Goal: Book appointment/travel/reservation

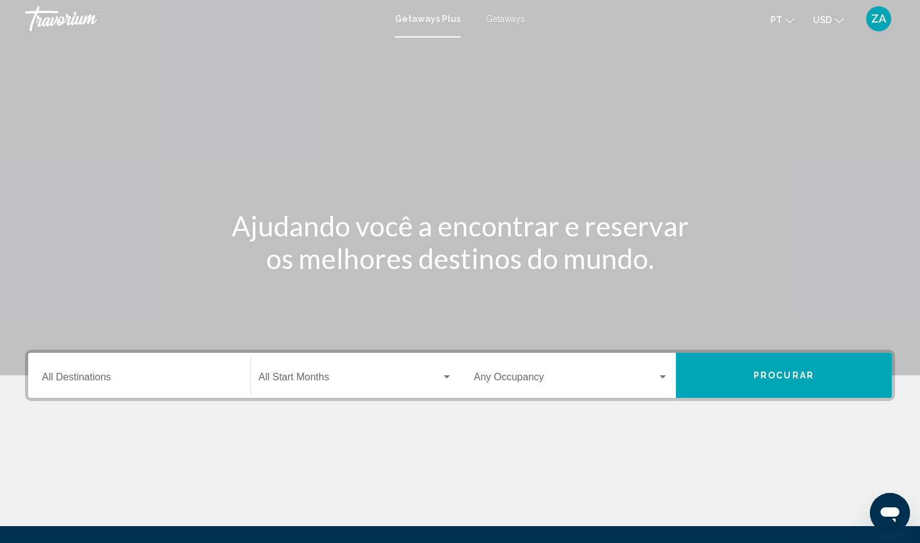
click at [80, 384] on input "Destination All Destinations" at bounding box center [139, 379] width 195 height 11
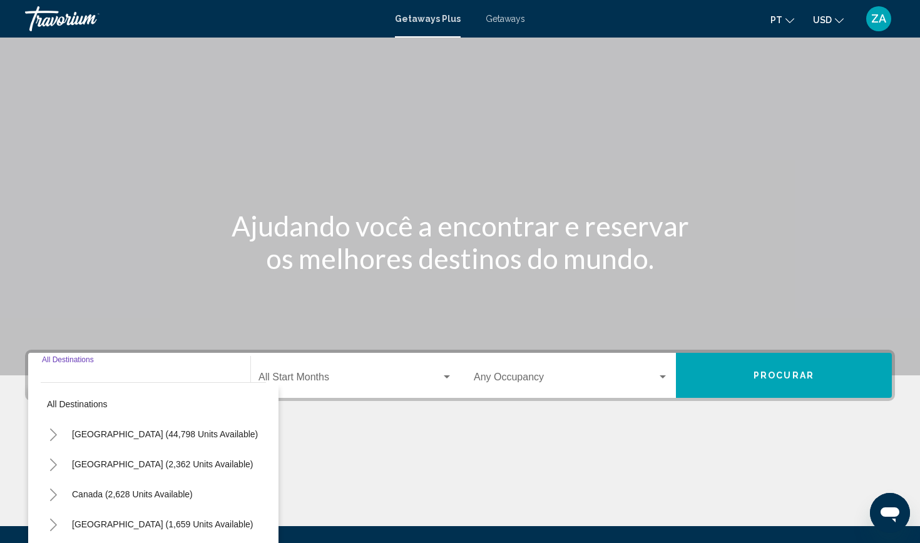
scroll to position [136, 0]
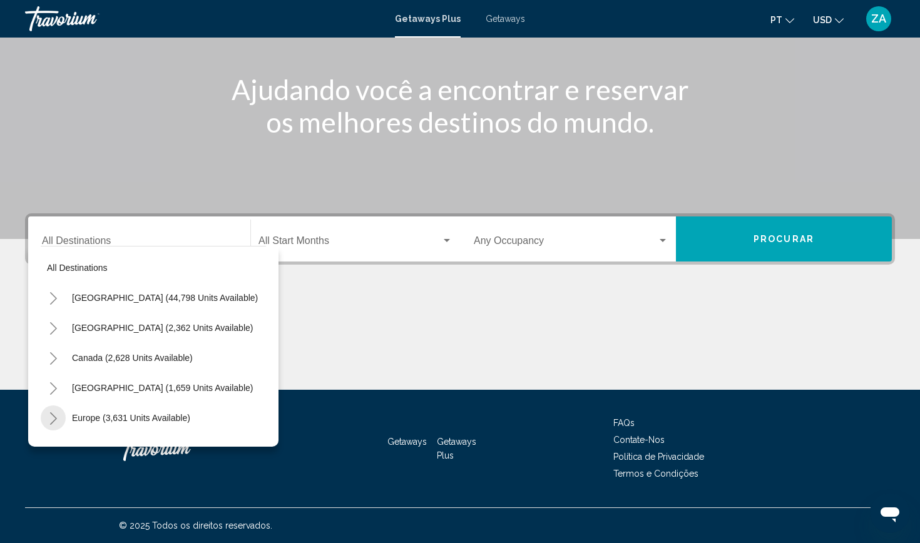
click at [53, 414] on icon "Toggle Europe (3,631 units available)" at bounding box center [53, 418] width 9 height 13
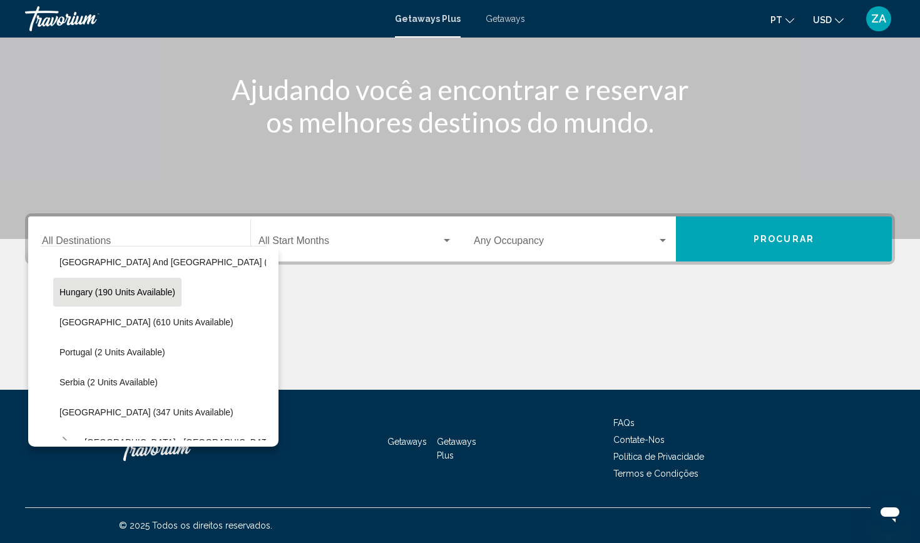
scroll to position [422, 0]
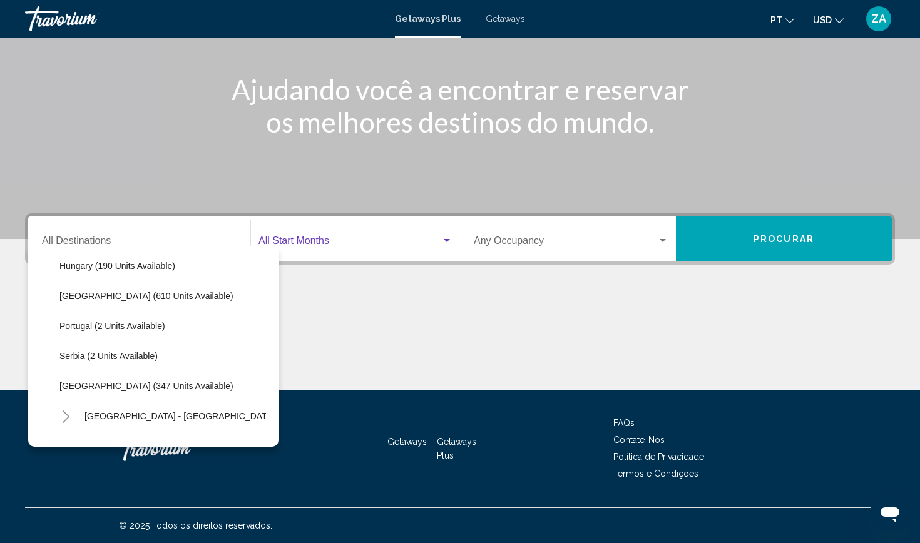
click at [318, 238] on span "Search widget" at bounding box center [349, 243] width 183 height 11
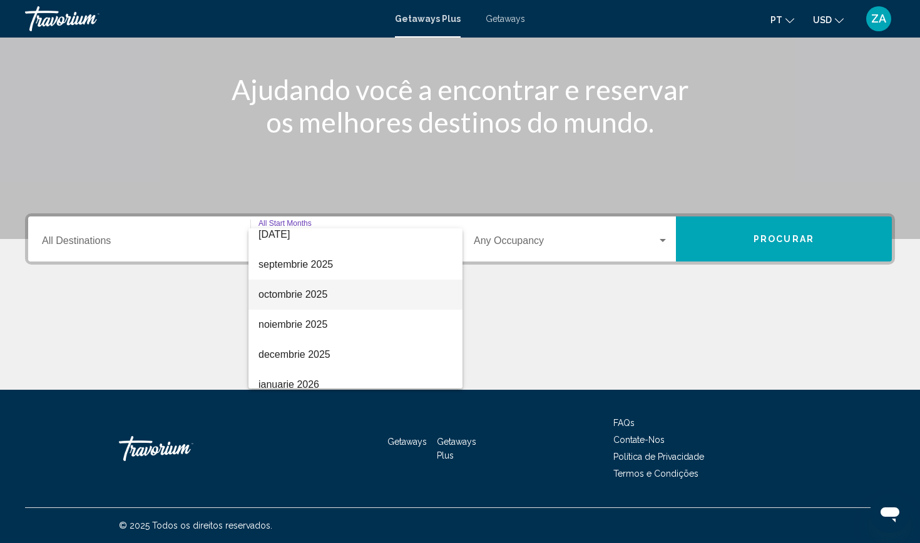
scroll to position [41, 0]
click at [111, 236] on div at bounding box center [460, 271] width 920 height 543
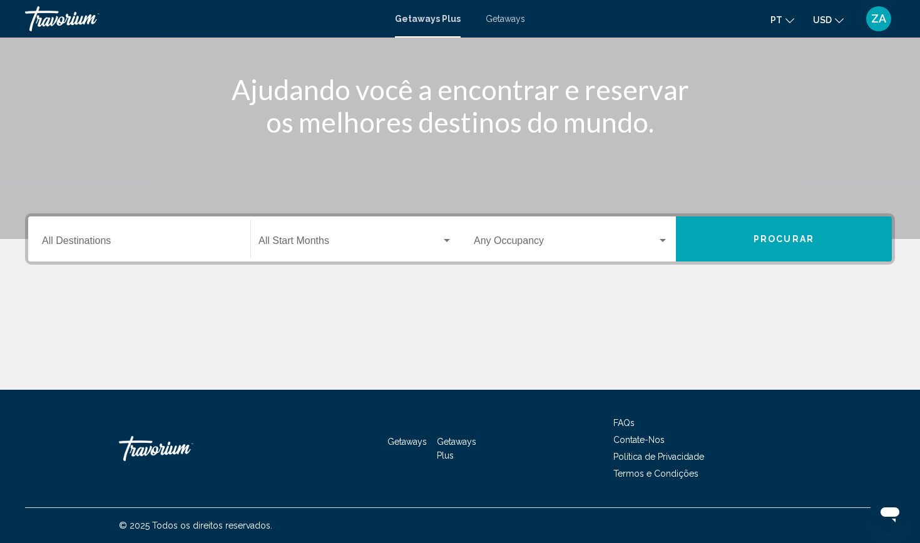
click at [93, 243] on input "Destination All Destinations" at bounding box center [139, 243] width 195 height 11
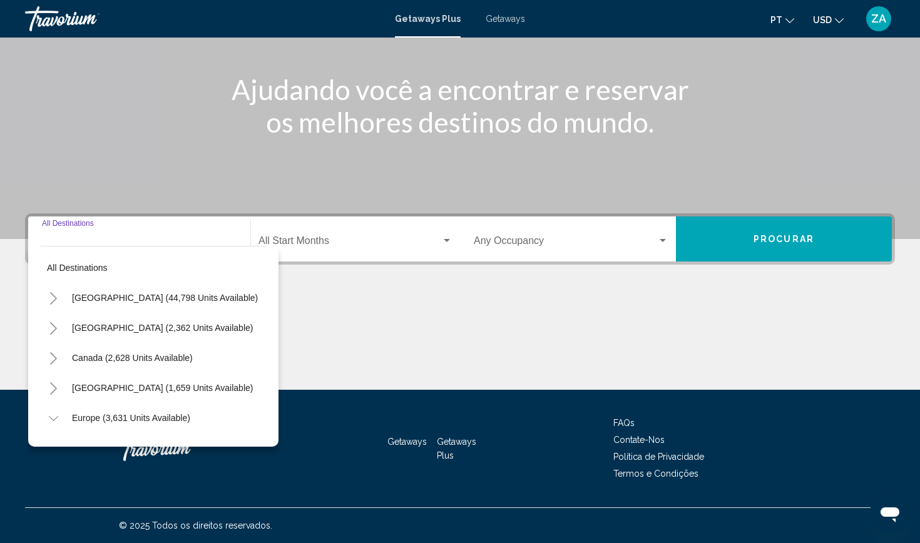
click at [53, 417] on icon "Toggle Europe (3,631 units available)" at bounding box center [53, 418] width 9 height 13
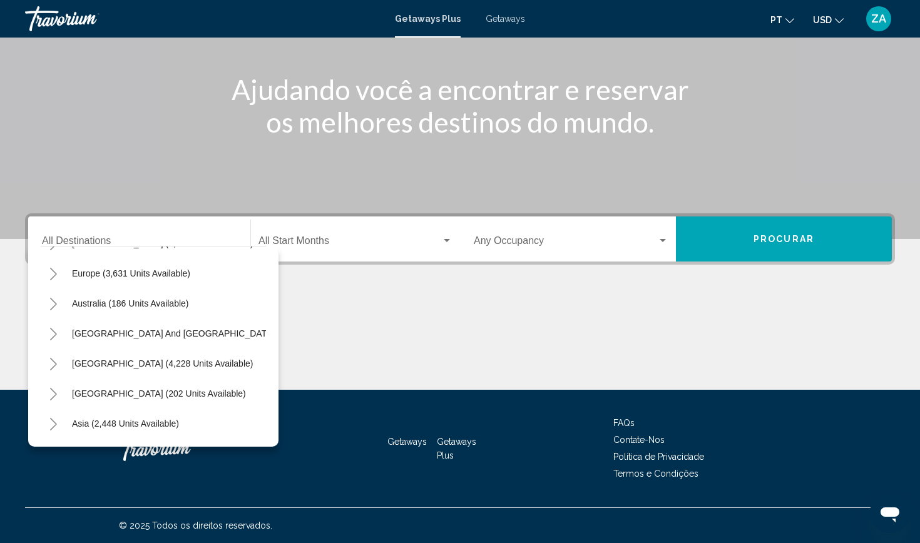
scroll to position [149, 0]
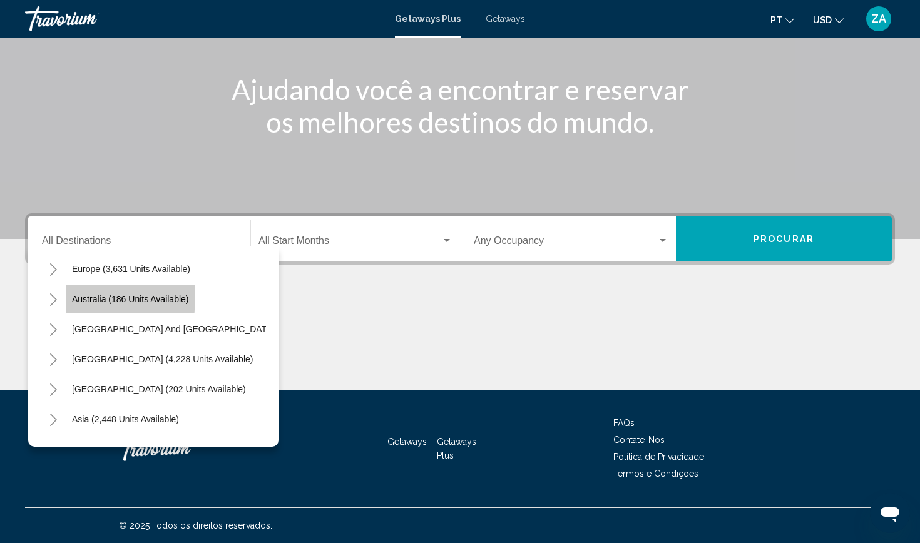
click at [111, 296] on span "Australia (186 units available)" at bounding box center [130, 299] width 117 height 10
type input "**********"
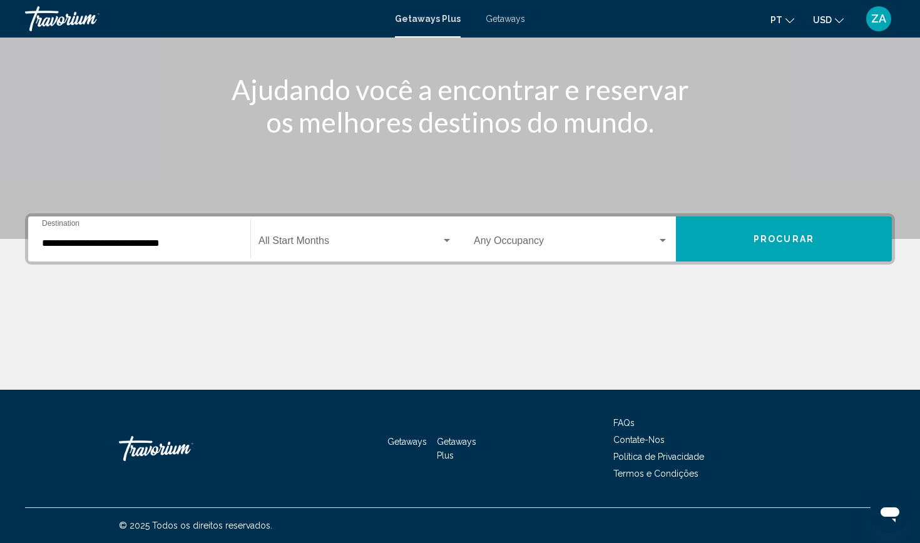
click at [325, 236] on div "Start Month All Start Months" at bounding box center [355, 239] width 194 height 39
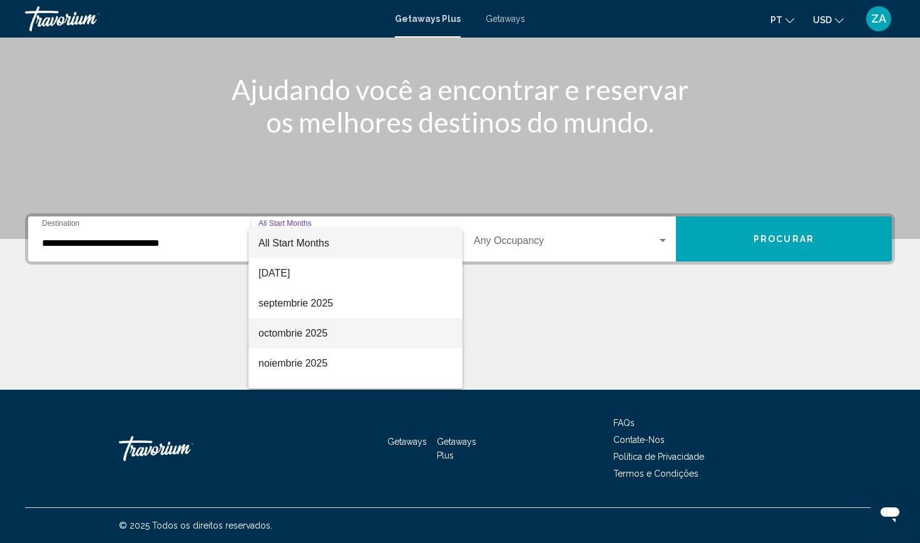
click at [300, 331] on span "octombrie 2025" at bounding box center [355, 333] width 194 height 30
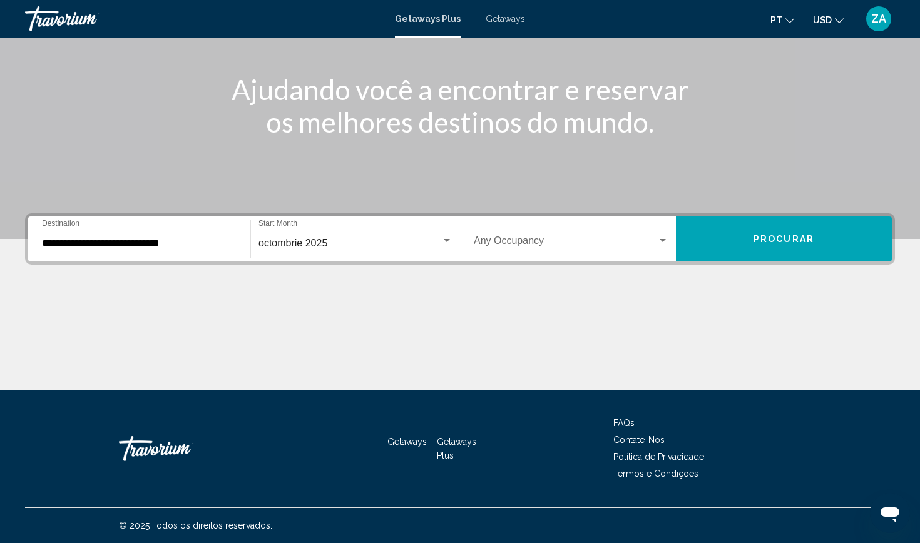
click at [569, 236] on div "Occupancy Any Occupancy" at bounding box center [571, 239] width 195 height 39
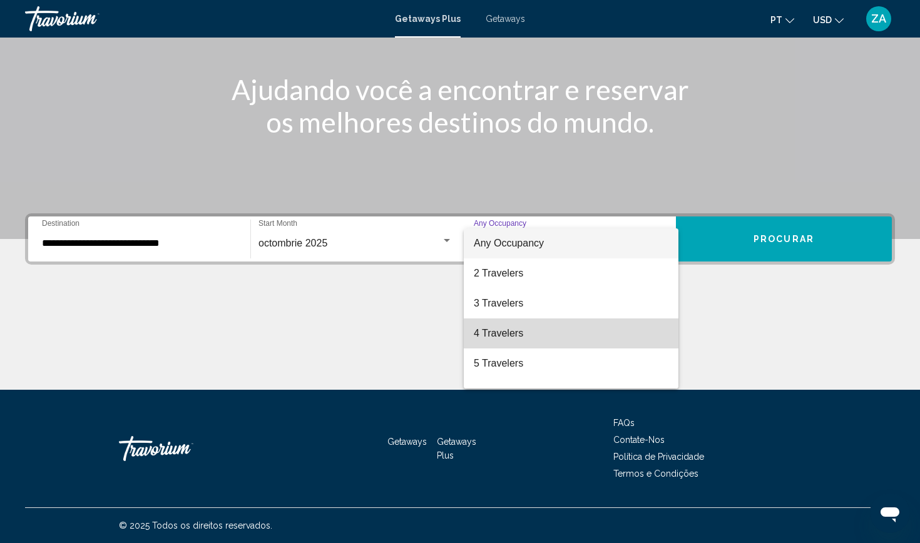
click at [505, 330] on span "4 Travelers" at bounding box center [571, 333] width 195 height 30
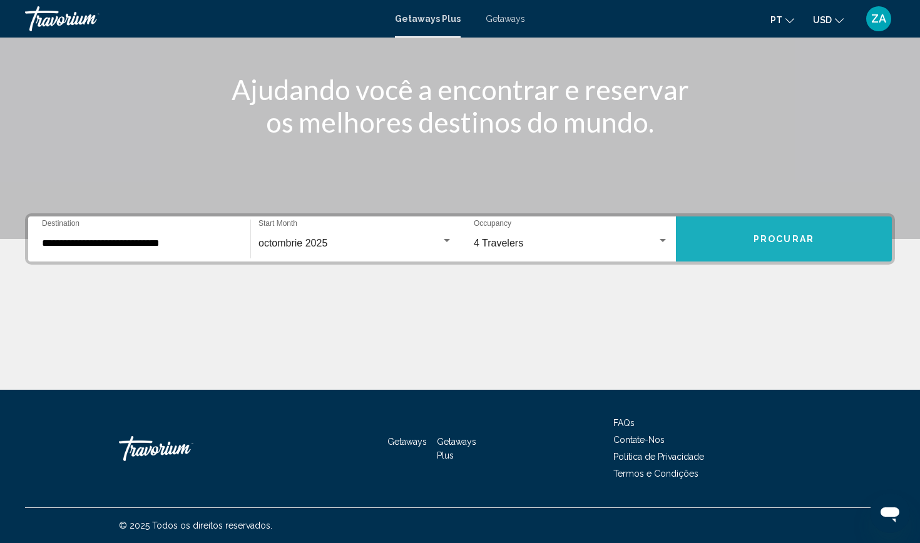
click at [714, 235] on button "Procurar" at bounding box center [784, 238] width 216 height 45
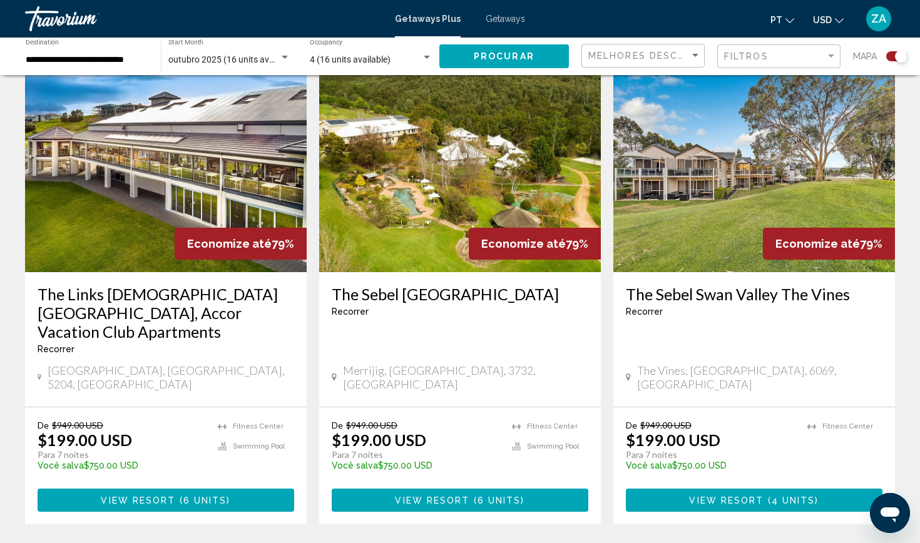
scroll to position [447, 0]
click at [158, 495] on span "View Resort" at bounding box center [138, 500] width 74 height 10
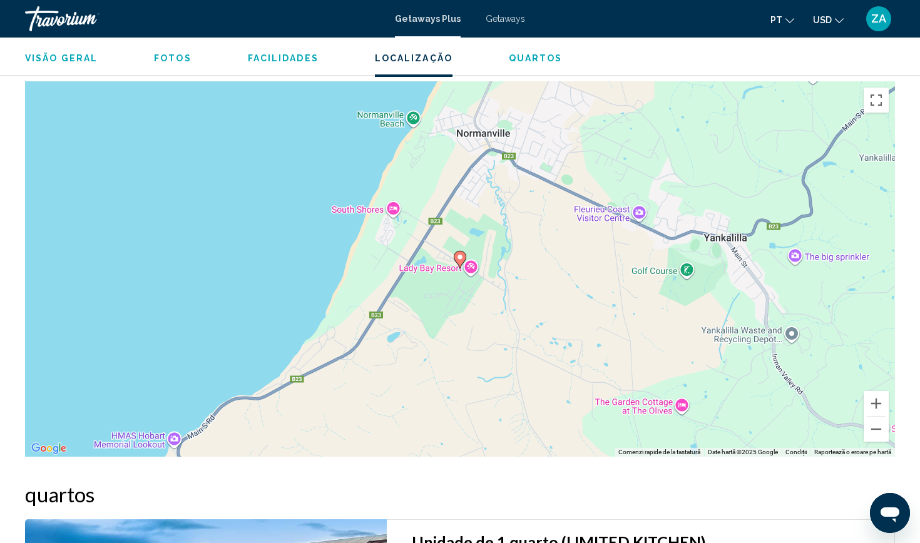
scroll to position [1533, 0]
